Goal: Task Accomplishment & Management: Use online tool/utility

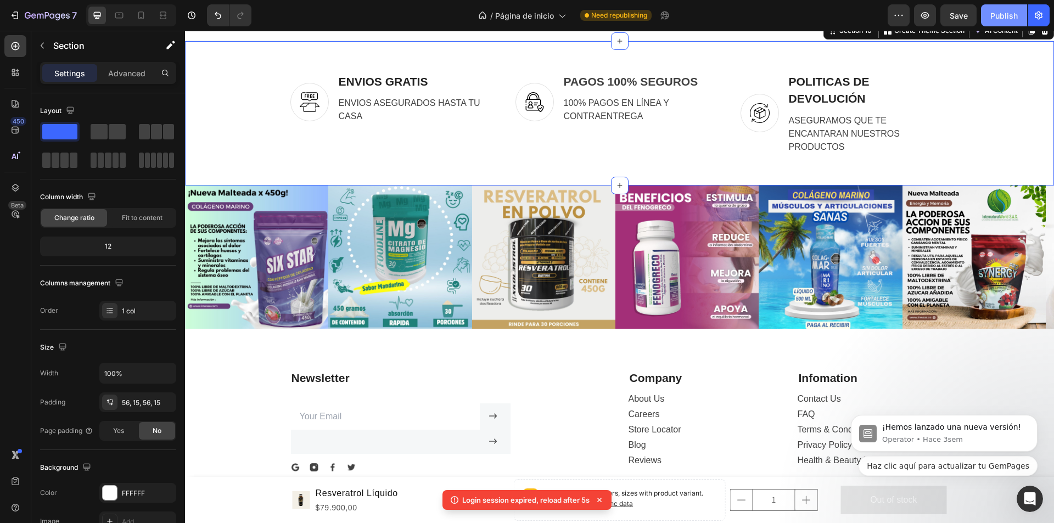
click at [993, 10] on button "Publish" at bounding box center [1004, 15] width 46 height 22
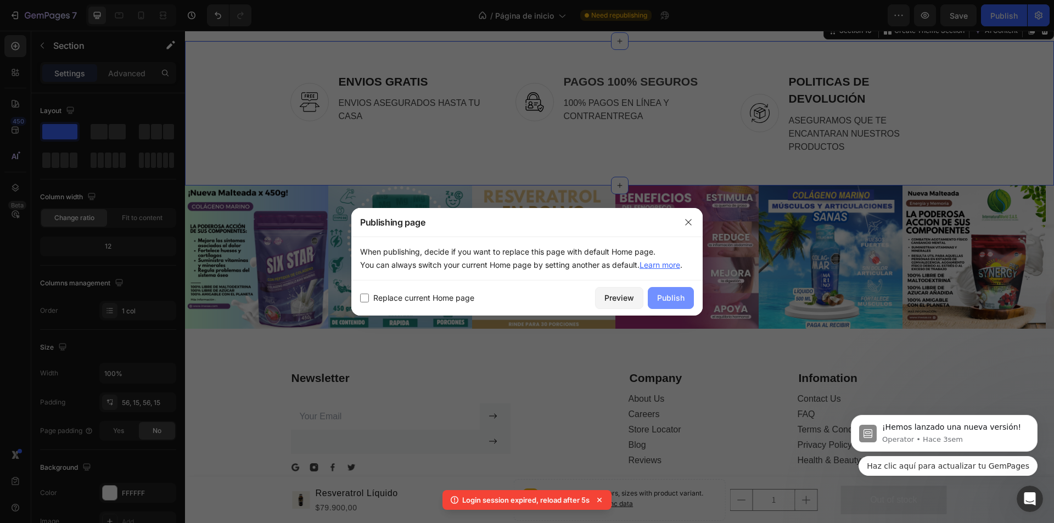
click at [685, 296] on button "Publish" at bounding box center [671, 298] width 46 height 22
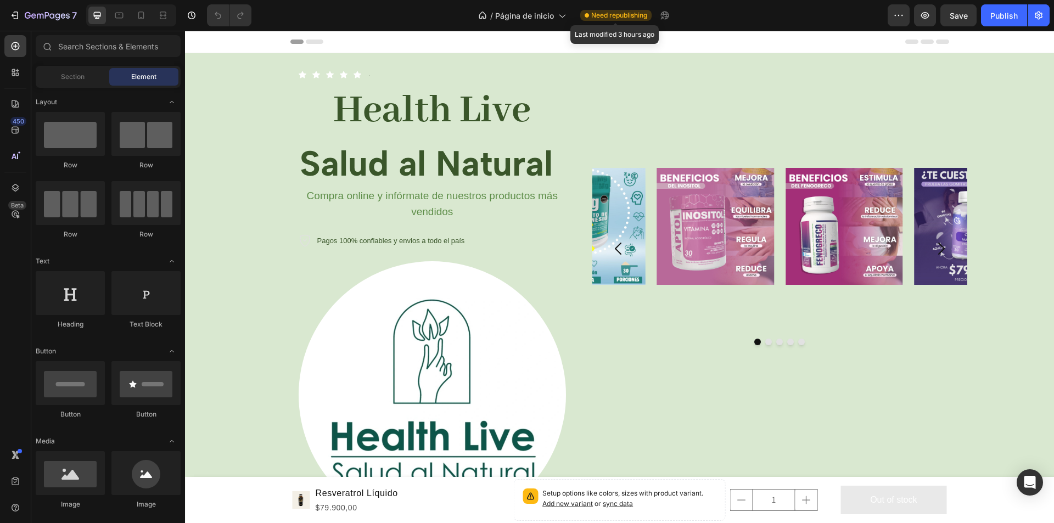
click at [599, 19] on span "Need republishing" at bounding box center [619, 15] width 56 height 10
click at [1003, 15] on div "Publish" at bounding box center [1003, 16] width 27 height 12
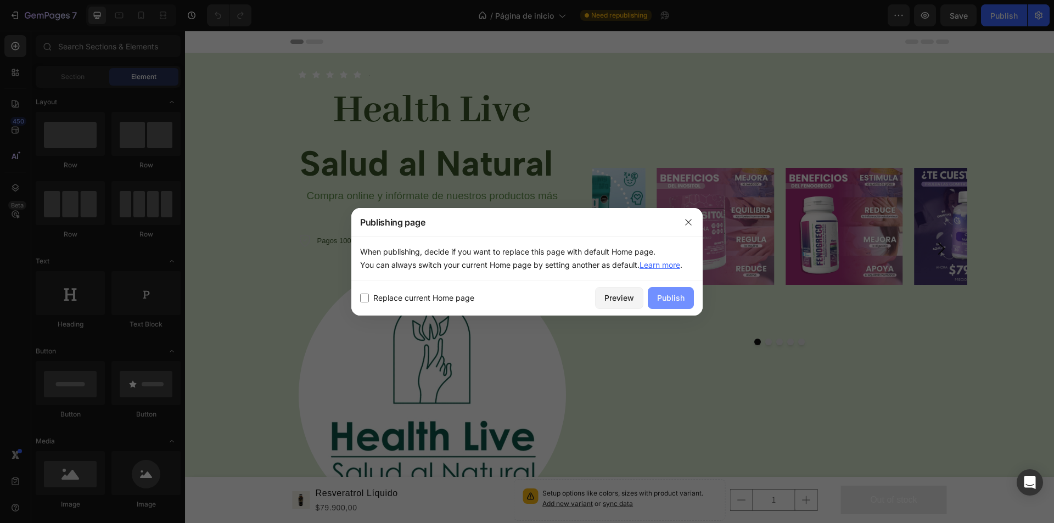
click at [678, 291] on button "Publish" at bounding box center [671, 298] width 46 height 22
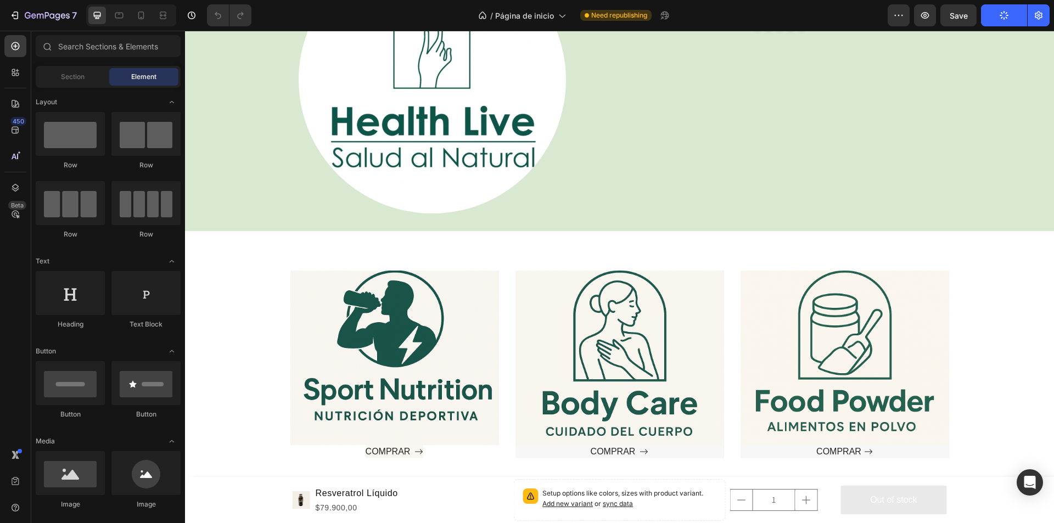
scroll to position [439, 0]
